Goal: Transaction & Acquisition: Download file/media

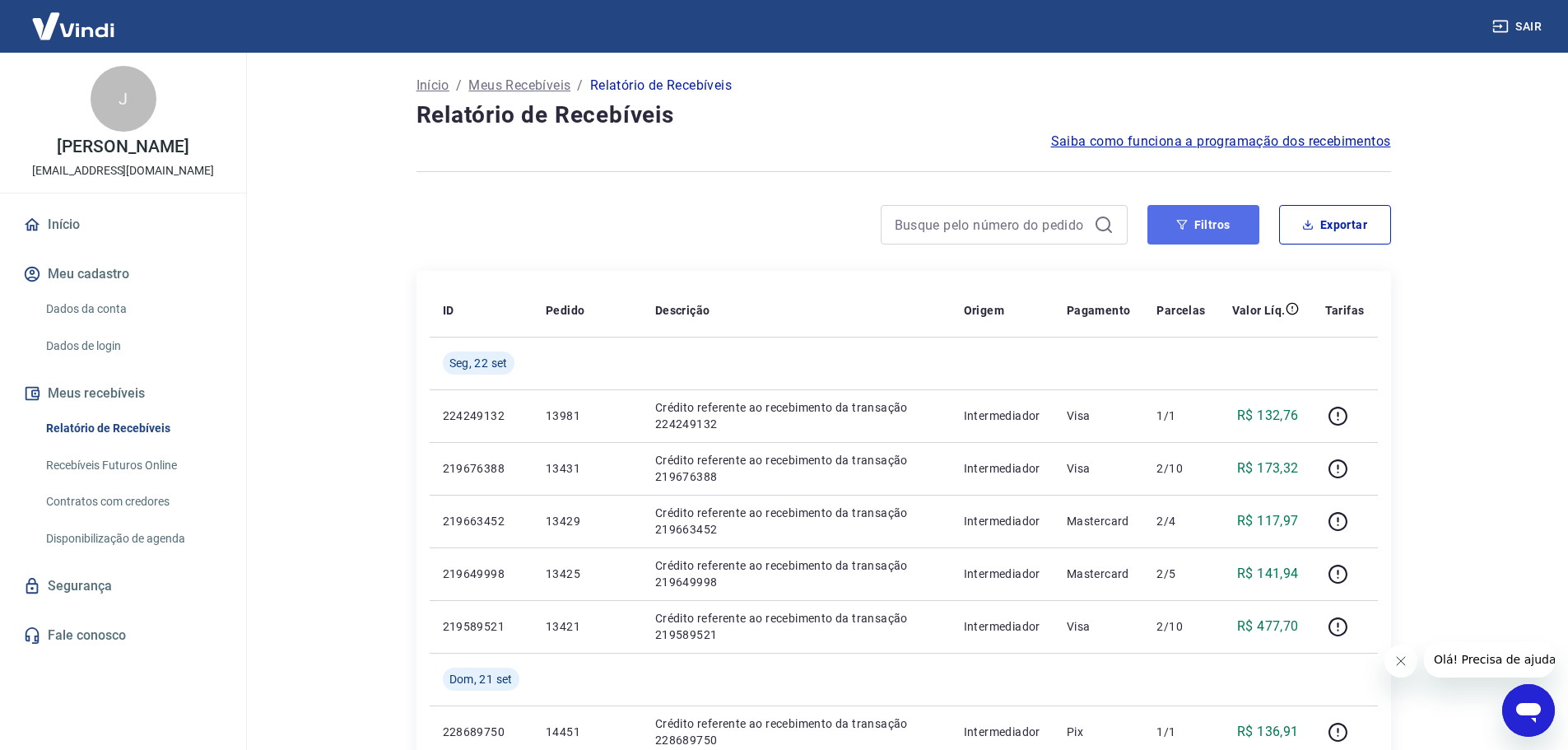
click at [1172, 222] on button "Filtros" at bounding box center [1203, 224] width 112 height 39
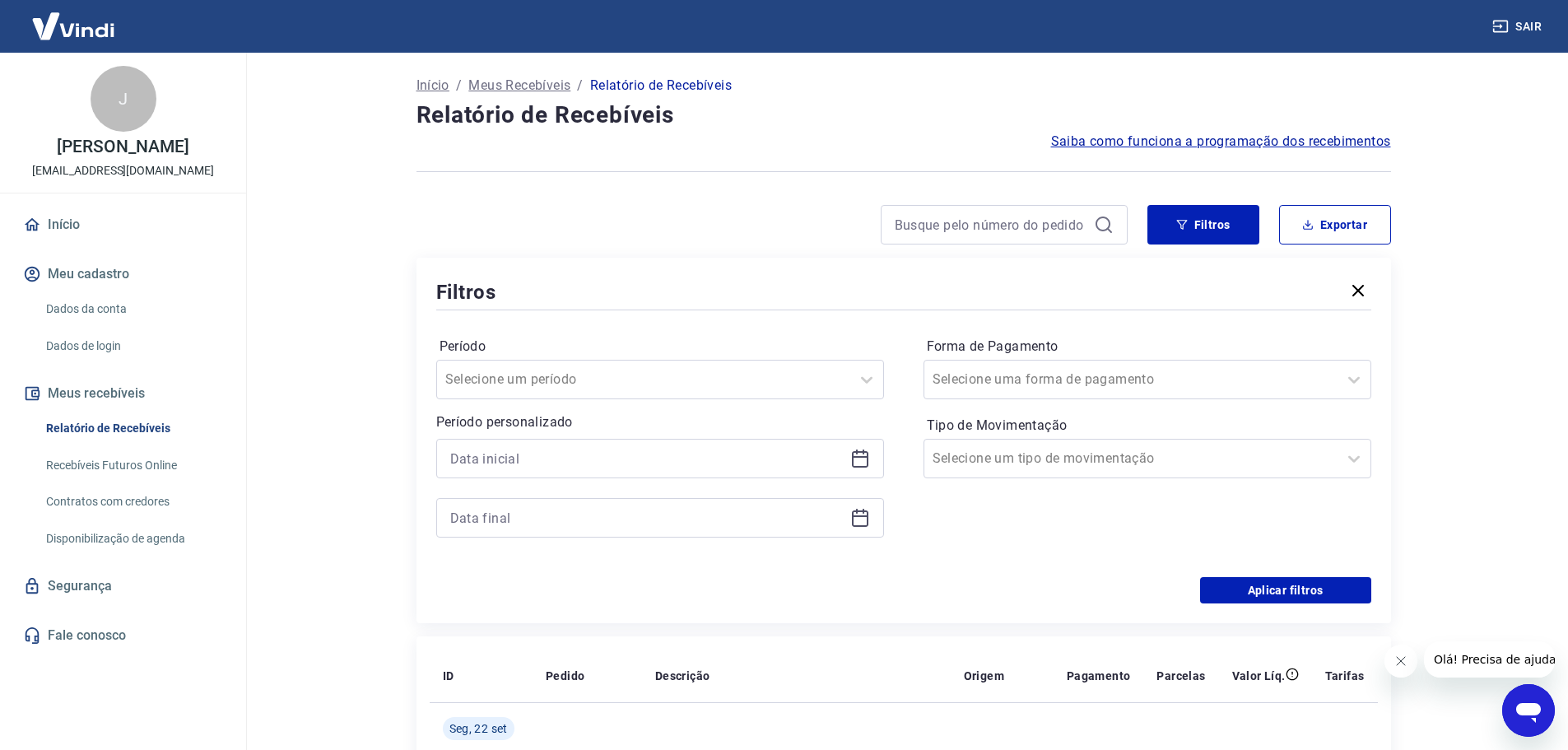
click at [559, 472] on div at bounding box center [660, 458] width 448 height 39
click at [559, 464] on input at bounding box center [646, 458] width 393 height 25
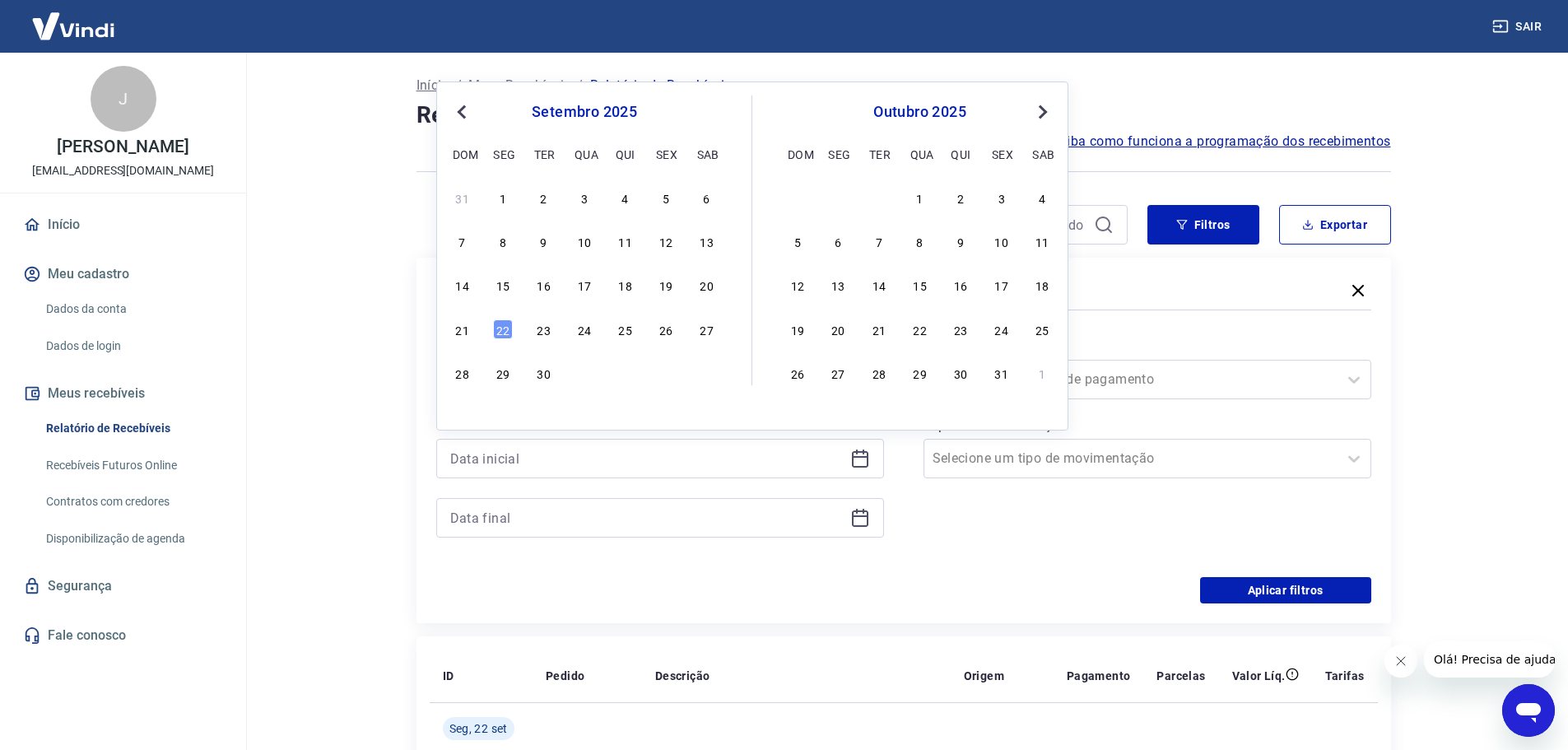
click at [499, 198] on div "1" at bounding box center [503, 198] width 20 height 20
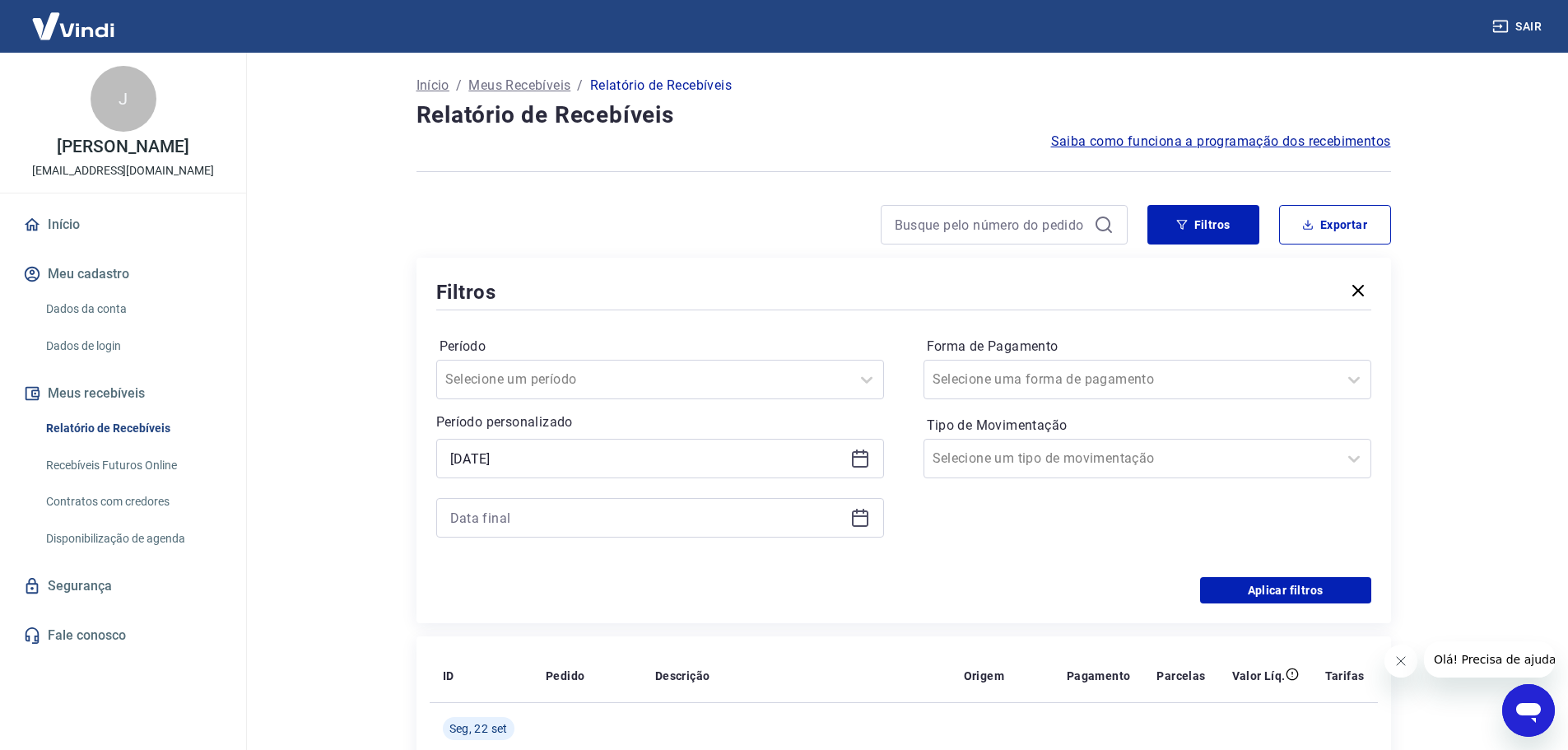
type input "[DATE]"
click at [616, 500] on div at bounding box center [660, 518] width 448 height 39
click at [613, 517] on input at bounding box center [646, 518] width 393 height 25
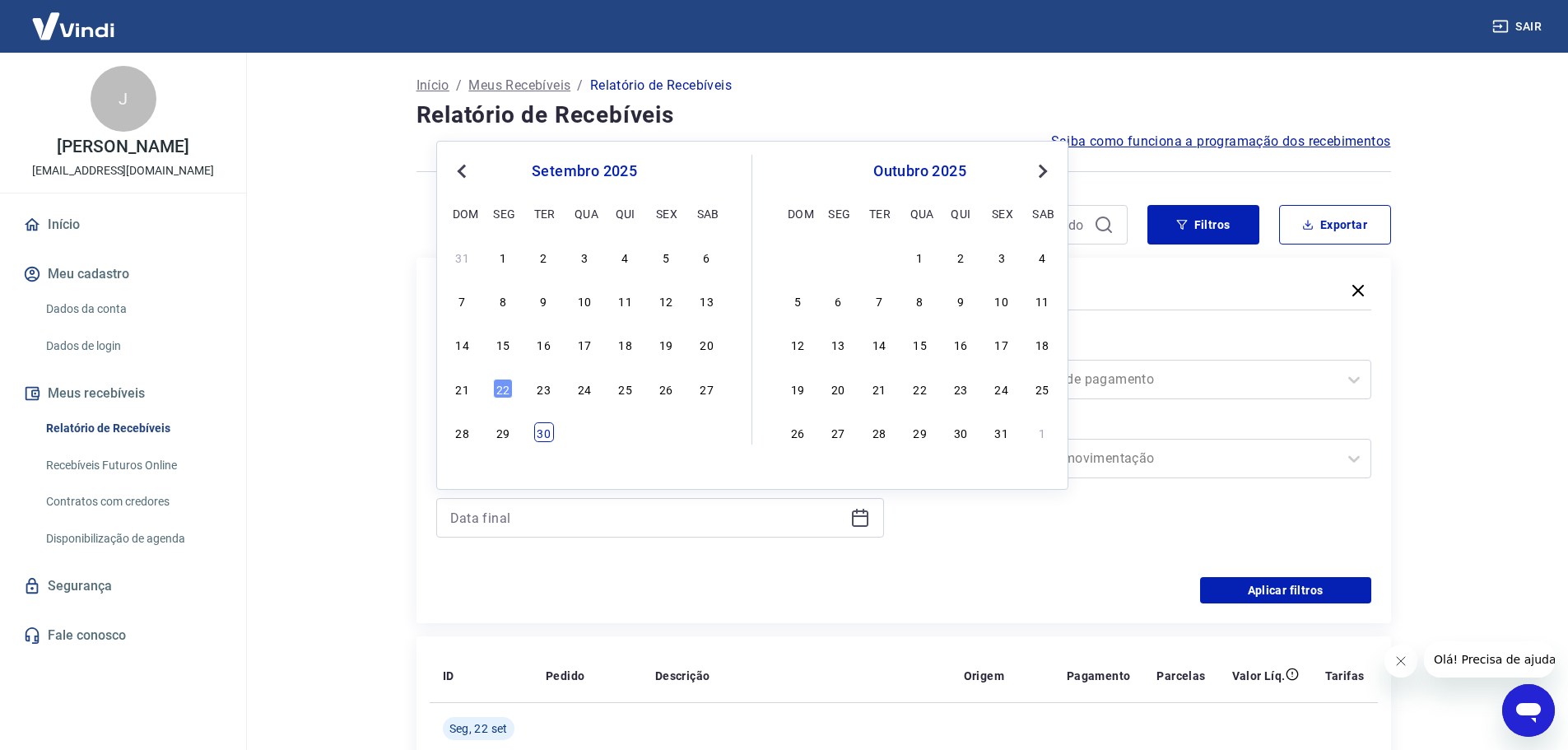
click at [539, 431] on div "30" at bounding box center [544, 433] width 20 height 20
type input "[DATE]"
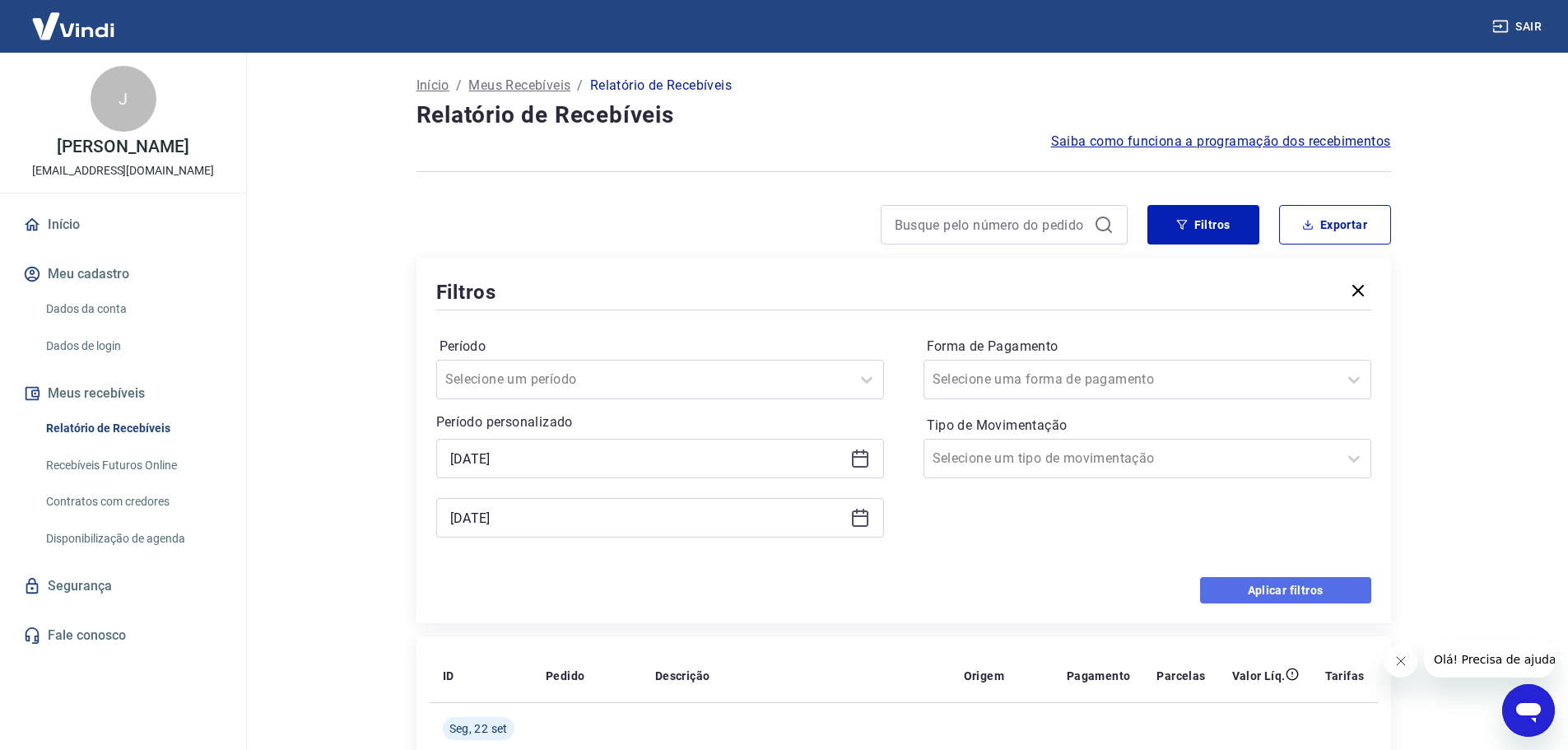
click at [1324, 593] on button "Aplicar filtros" at bounding box center [1285, 590] width 171 height 27
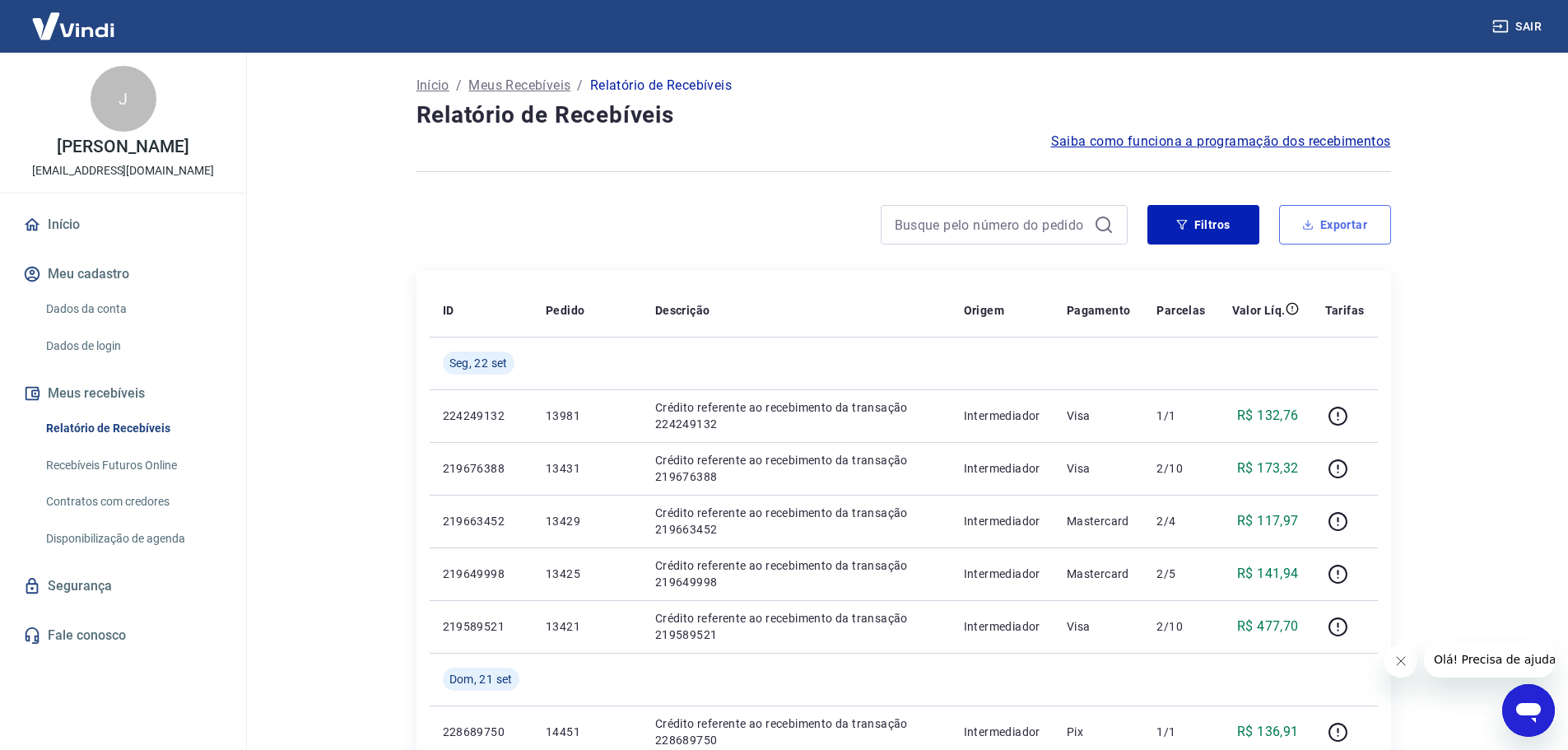
click at [1323, 231] on button "Exportar" at bounding box center [1335, 224] width 112 height 39
type input "[DATE]"
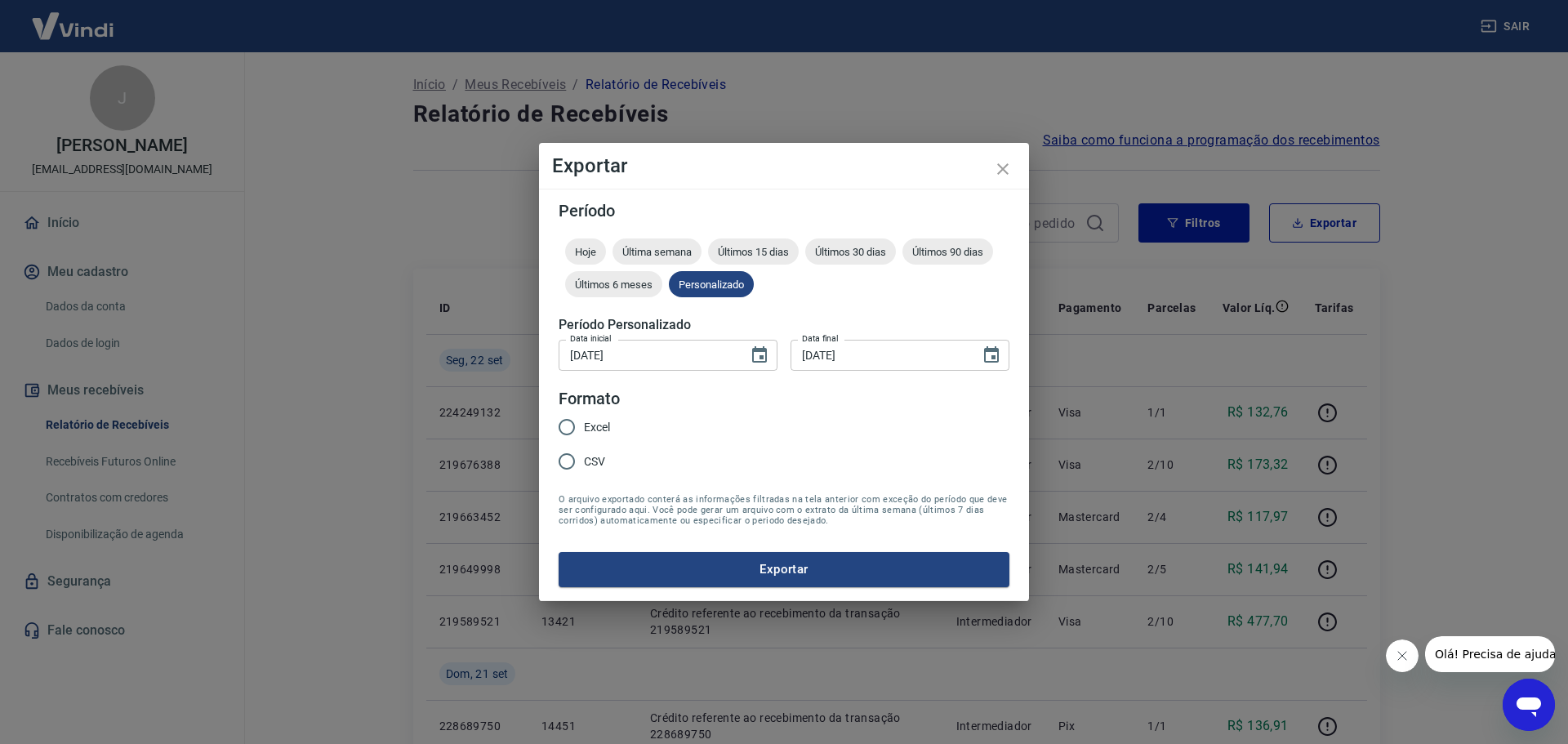
click at [578, 430] on input "Excel" at bounding box center [567, 427] width 34 height 34
radio input "true"
click at [673, 564] on button "Exportar" at bounding box center [784, 570] width 451 height 34
